Goal: Communication & Community: Answer question/provide support

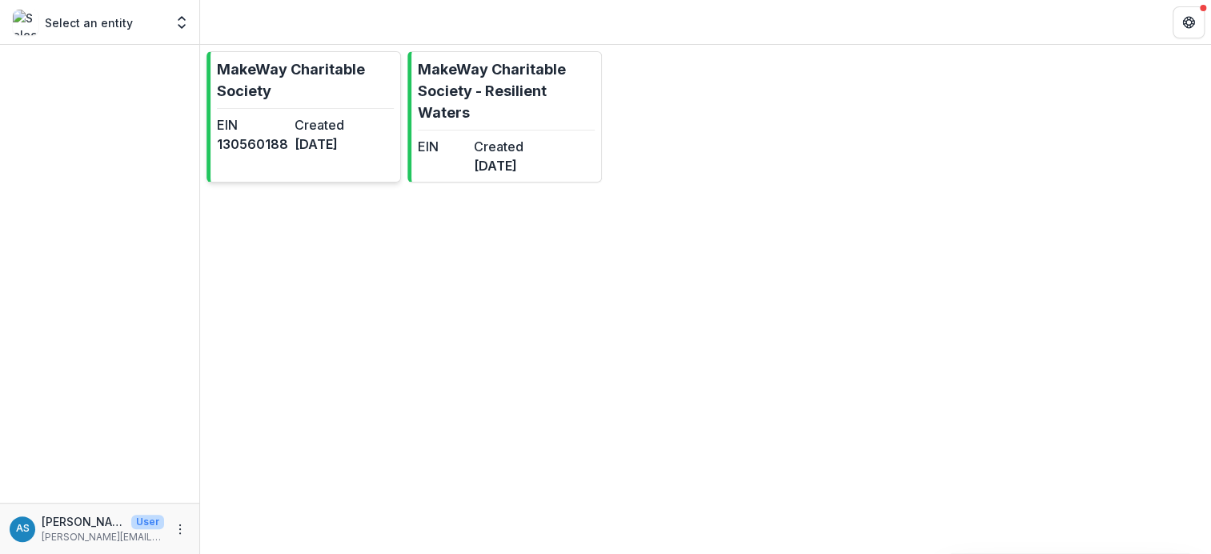
click at [295, 66] on p "MakeWay Charitable Society" at bounding box center [305, 79] width 177 height 43
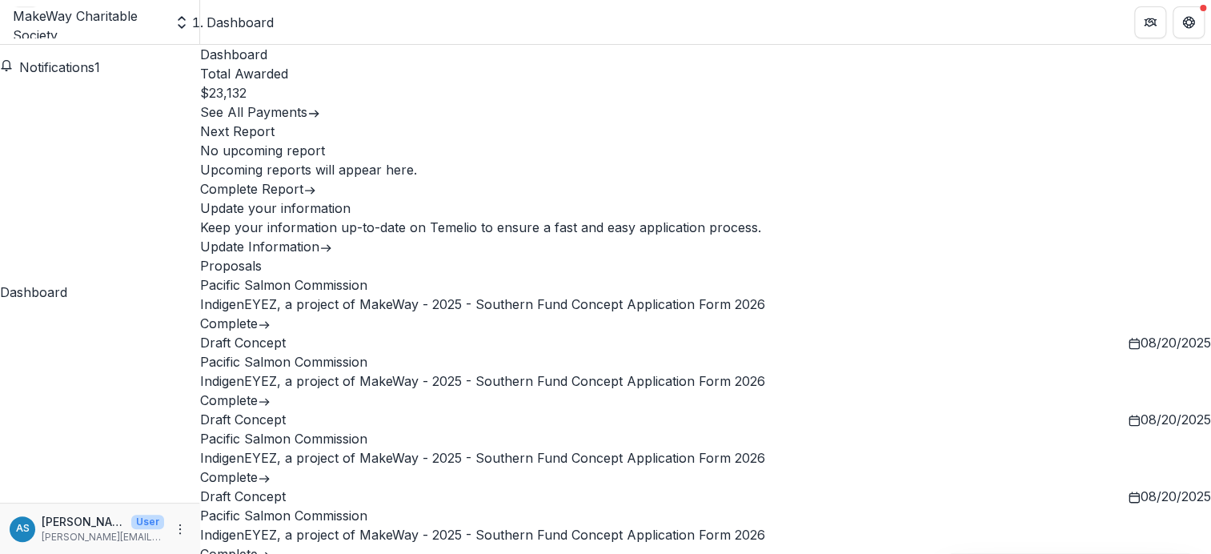
click at [287, 312] on link "IndigenEYEZ, a project of MakeWay - 2025 - Southern Fund Concept Application Fo…" at bounding box center [482, 304] width 565 height 16
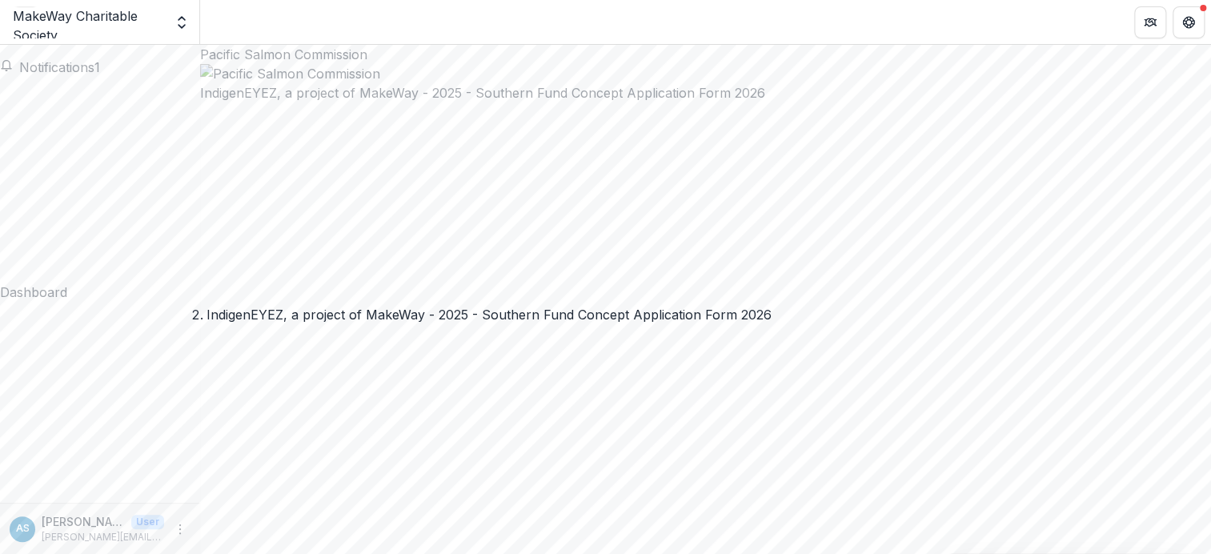
click at [64, 69] on span "Notifications" at bounding box center [56, 67] width 75 height 16
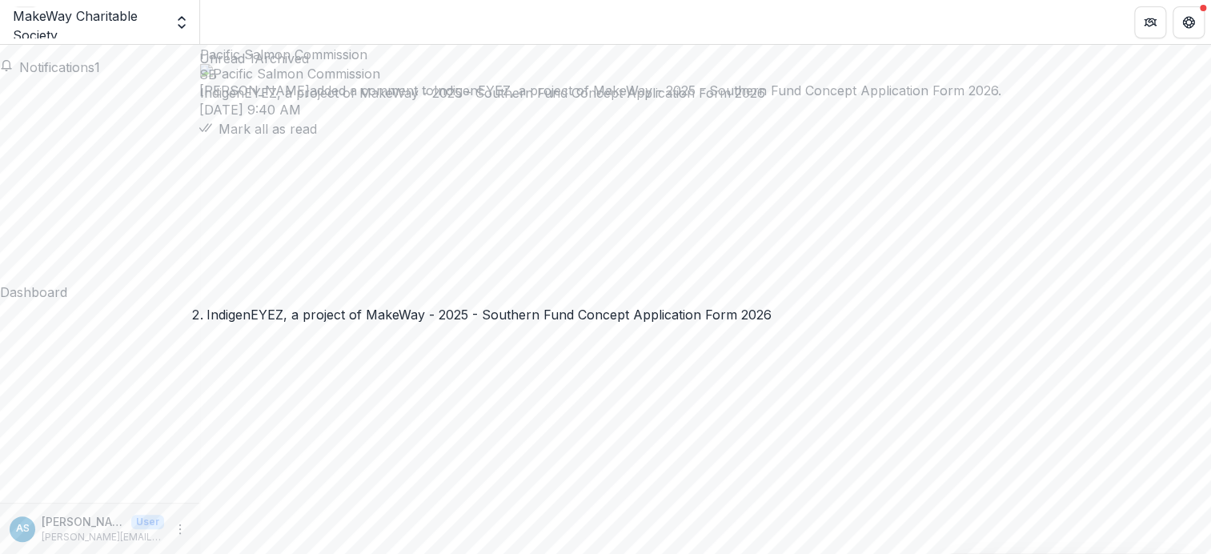
click at [317, 138] on button "Mark all as read" at bounding box center [258, 128] width 118 height 19
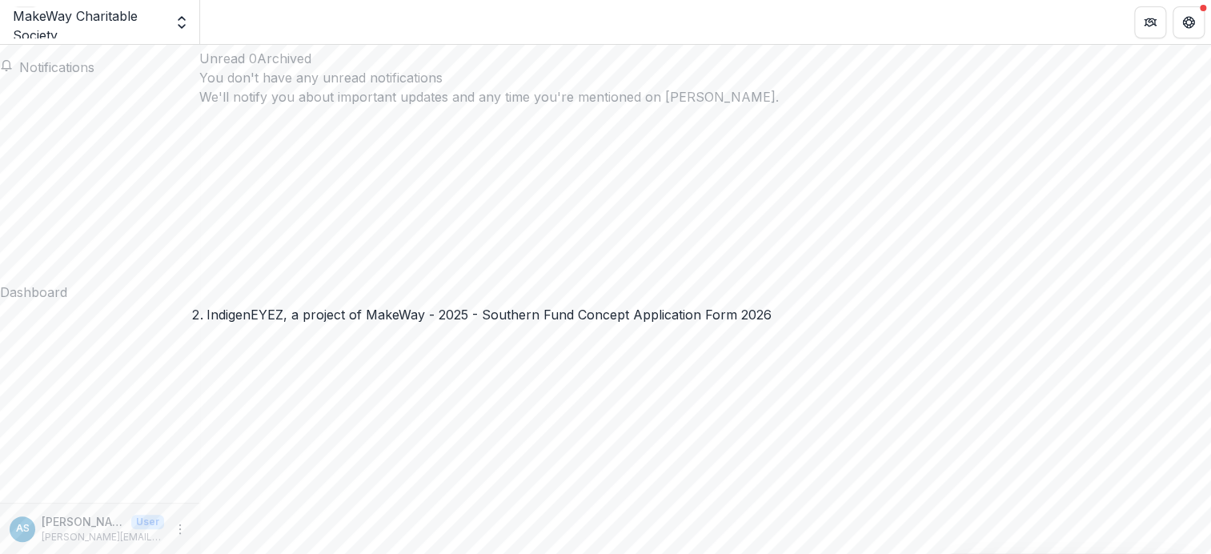
scroll to position [240, 0]
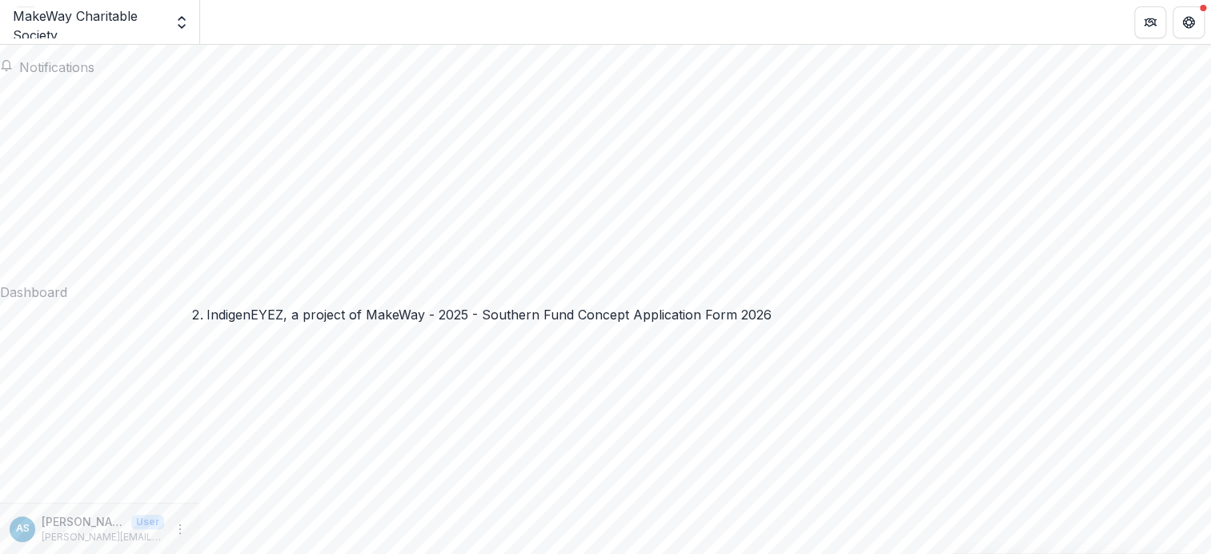
drag, startPoint x: 590, startPoint y: 123, endPoint x: 219, endPoint y: 105, distance: 371.0
click at [77, 283] on div "Dashboard" at bounding box center [99, 292] width 199 height 19
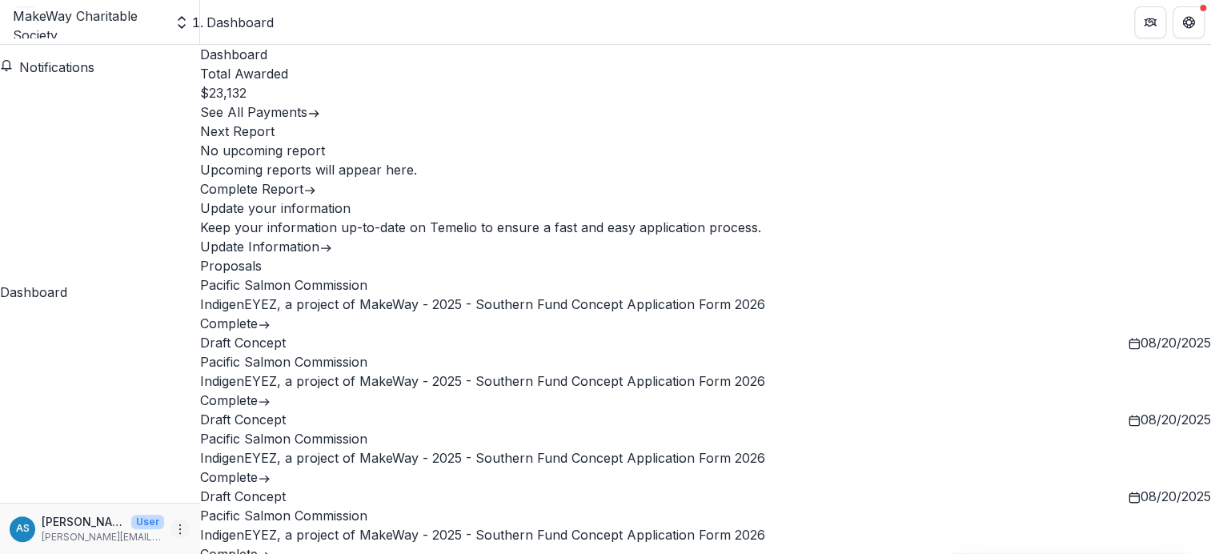
click at [179, 534] on icon "More" at bounding box center [180, 529] width 13 height 13
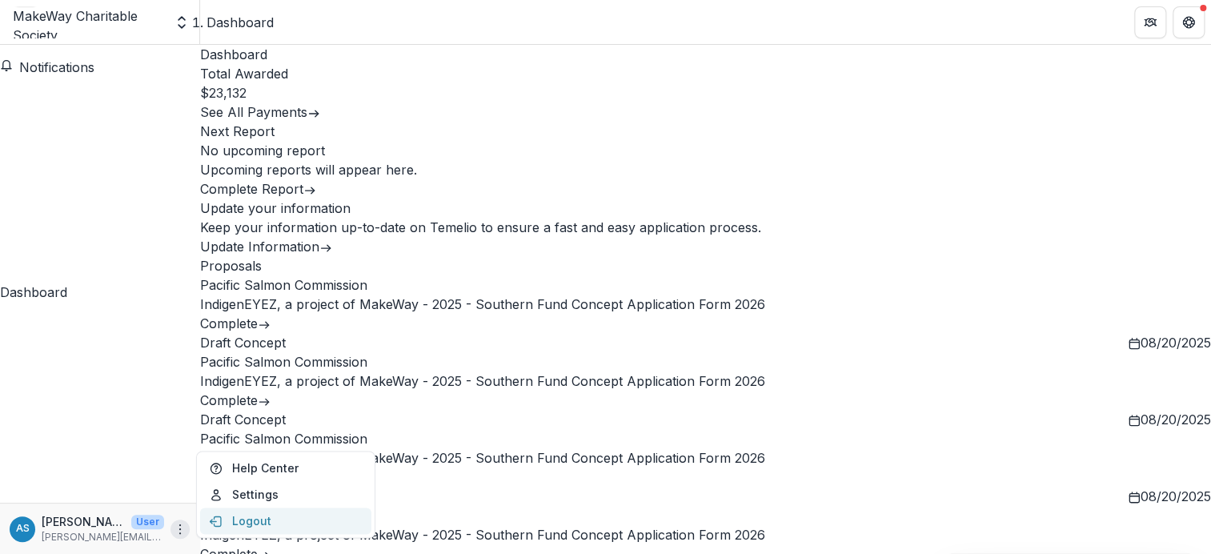
click at [236, 519] on button "Logout" at bounding box center [285, 520] width 171 height 26
